Goal: Information Seeking & Learning: Learn about a topic

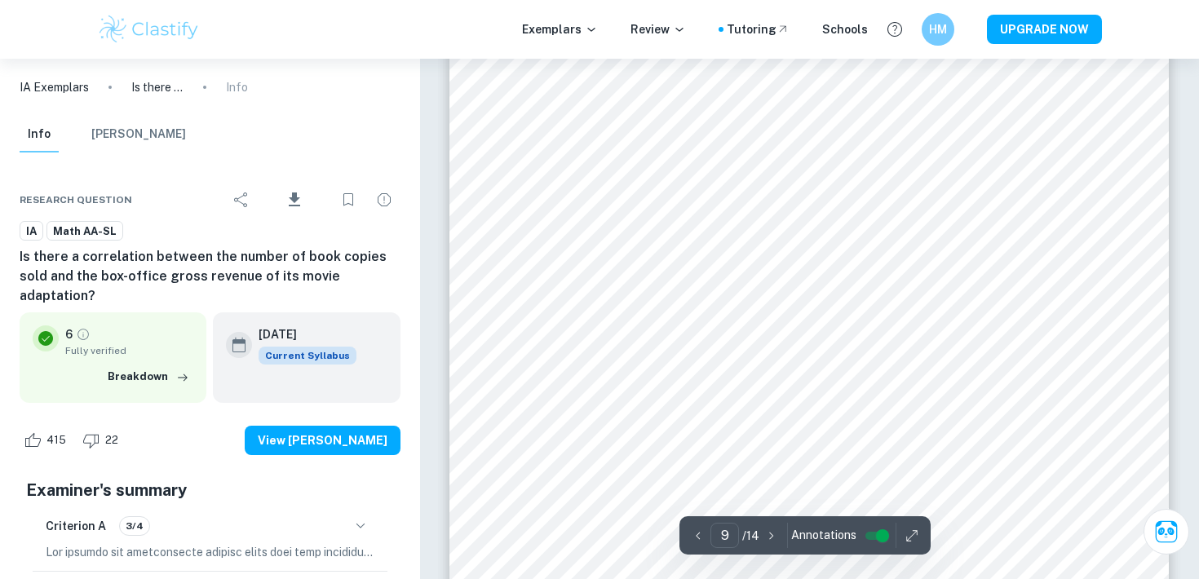
scroll to position [8869, 0]
type input "9"
